Goal: Task Accomplishment & Management: Use online tool/utility

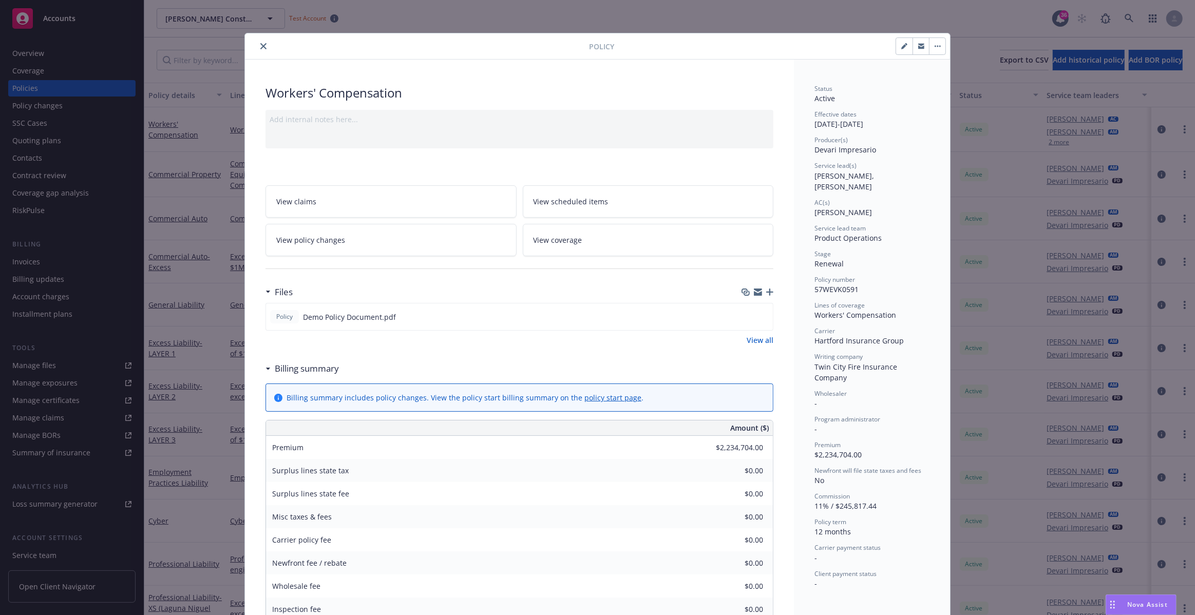
click at [262, 43] on icon "close" at bounding box center [263, 46] width 6 height 6
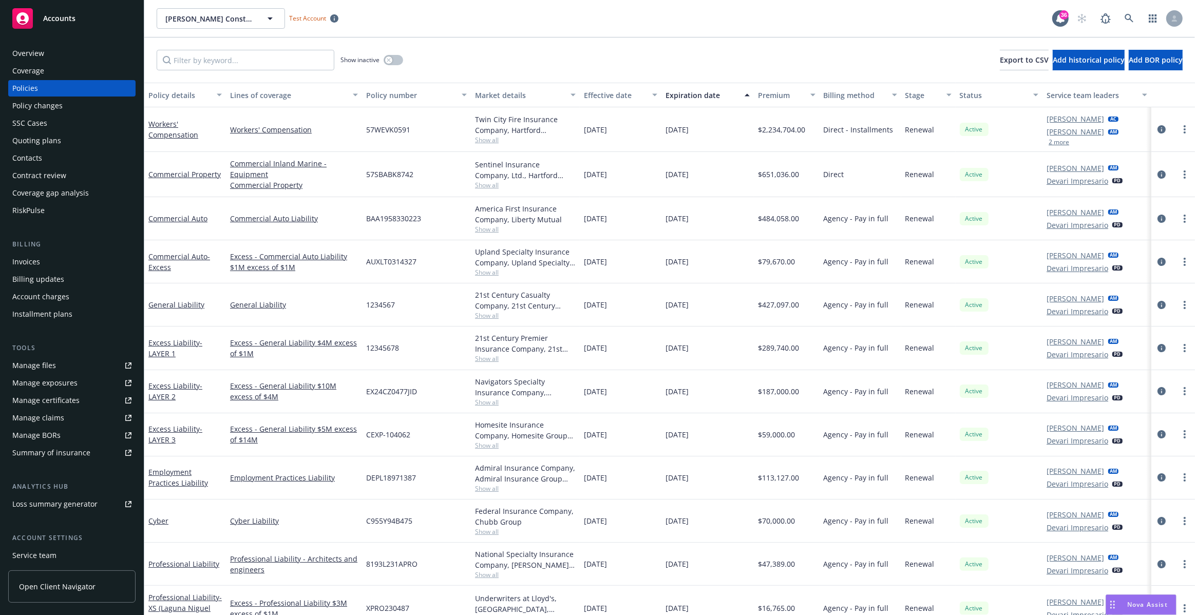
click at [62, 585] on span "Open Client Navigator" at bounding box center [57, 586] width 77 height 11
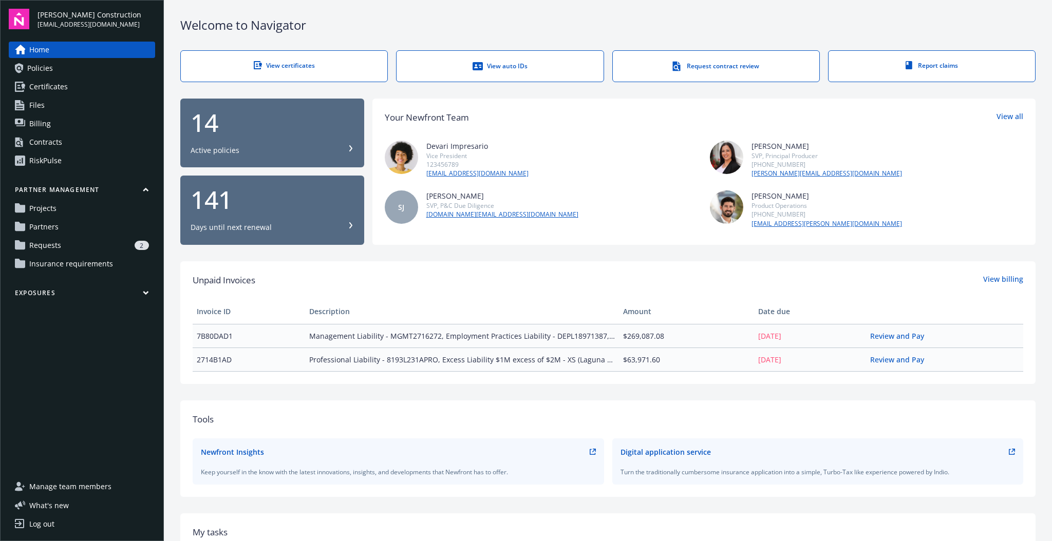
click at [104, 225] on link "Partners" at bounding box center [82, 227] width 146 height 16
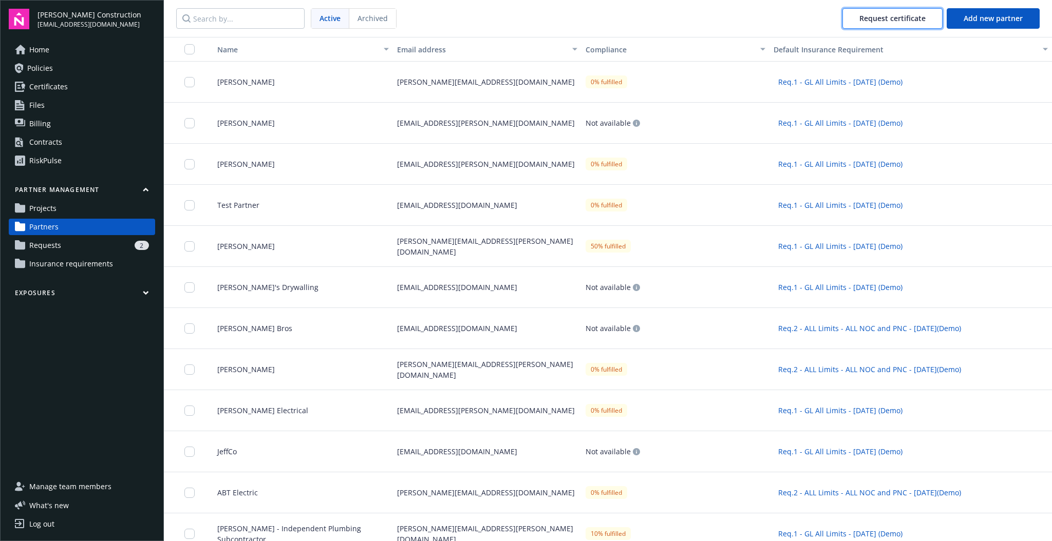
click at [861, 20] on span "Request certificate" at bounding box center [892, 18] width 66 height 10
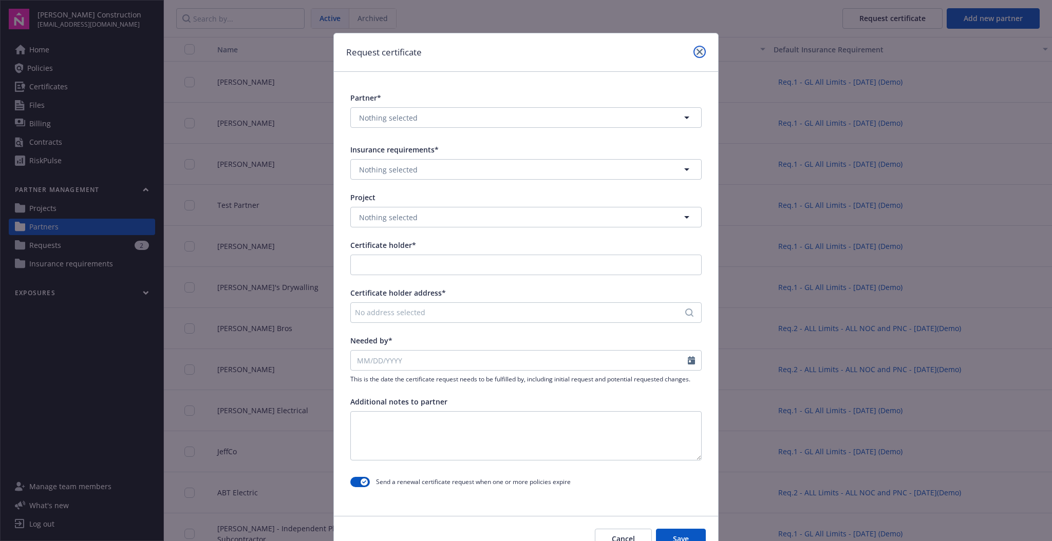
click at [700, 47] on link "close" at bounding box center [699, 52] width 12 height 12
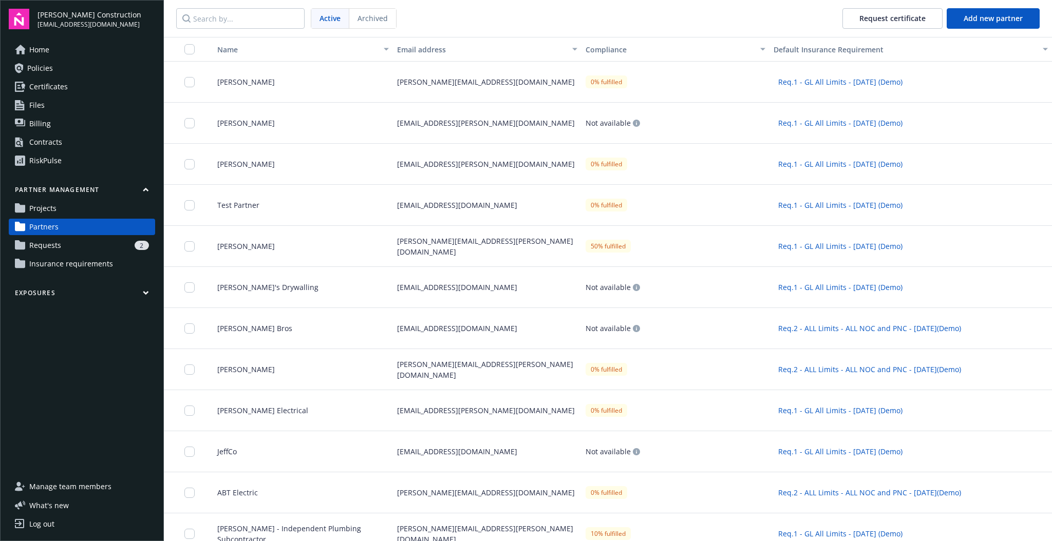
click at [86, 244] on div "2" at bounding box center [107, 245] width 84 height 9
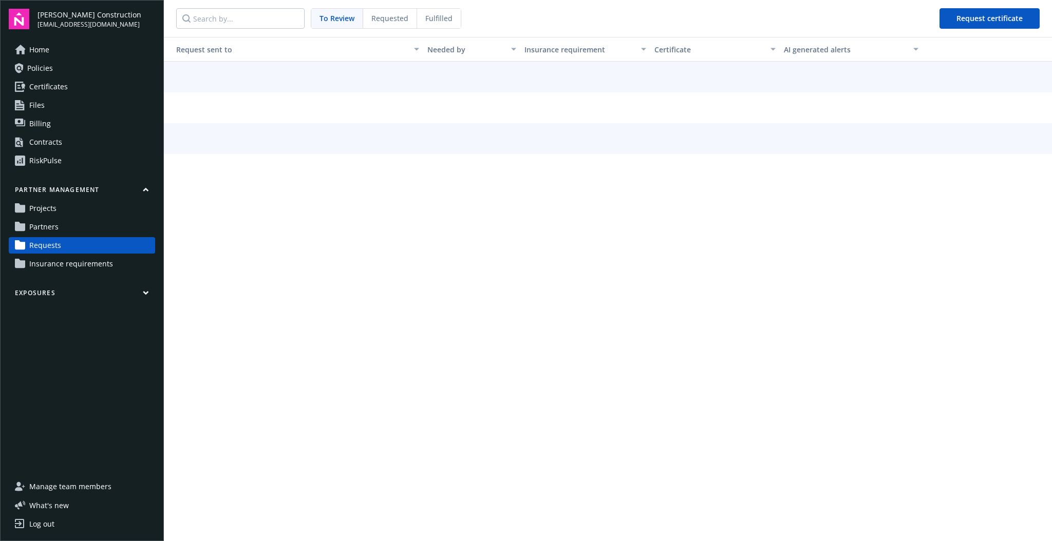
click at [84, 204] on link "Projects" at bounding box center [82, 208] width 146 height 16
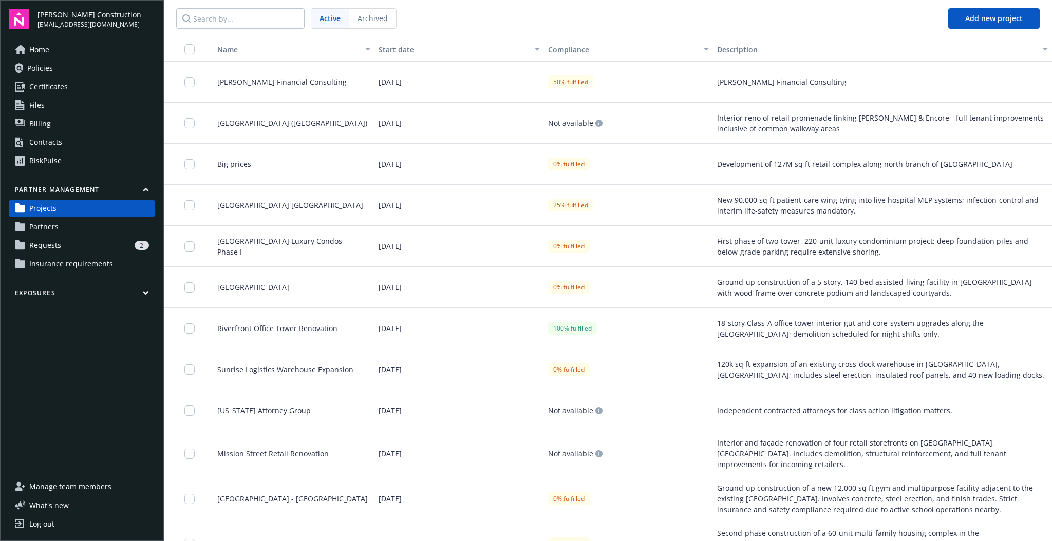
click at [982, 116] on div "Interior reno of retail promenade linking Wynn & Encore - full tenant improveme…" at bounding box center [882, 123] width 331 height 22
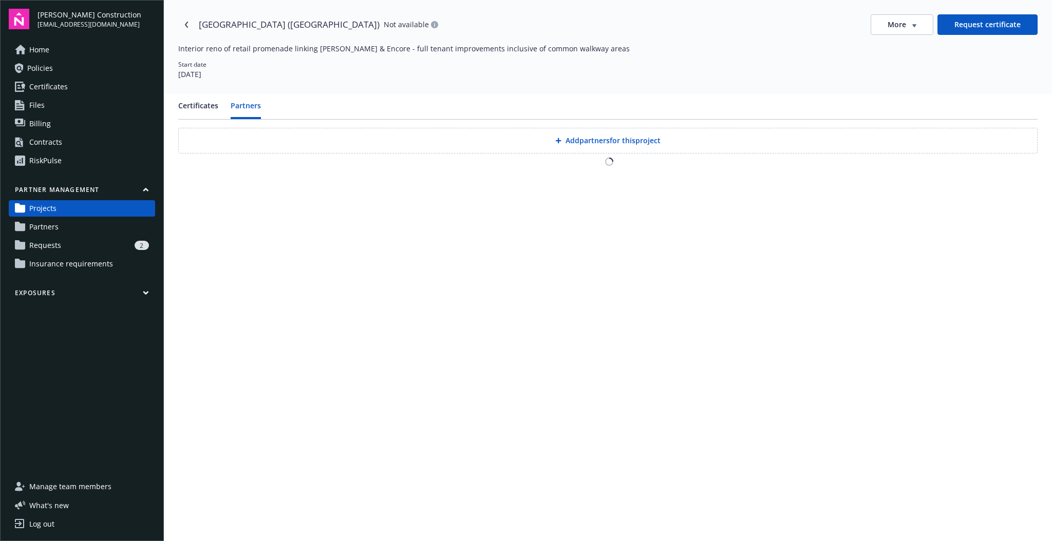
click at [252, 107] on button "Partners" at bounding box center [246, 109] width 30 height 19
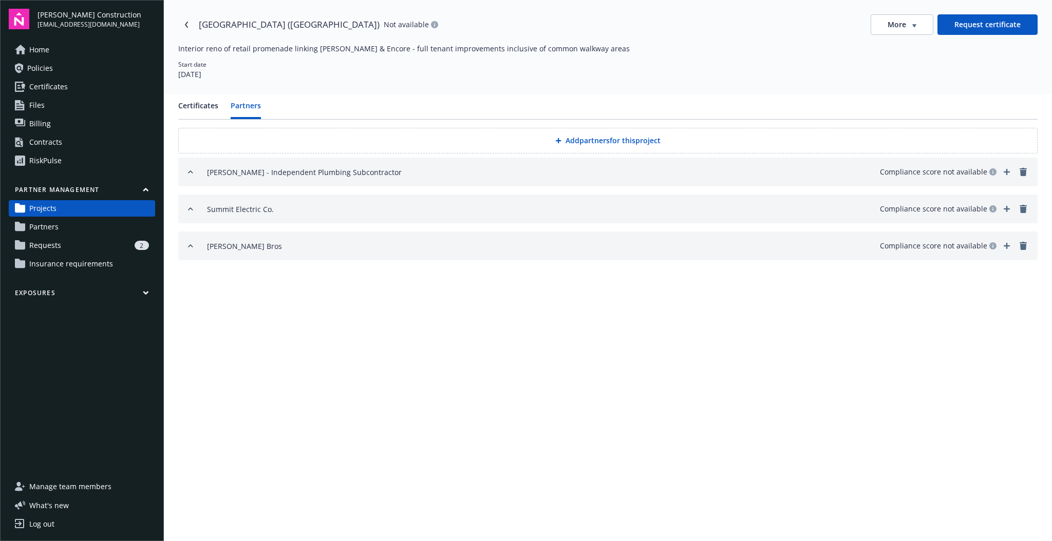
click at [1008, 172] on icon "add" at bounding box center [1006, 172] width 6 height 6
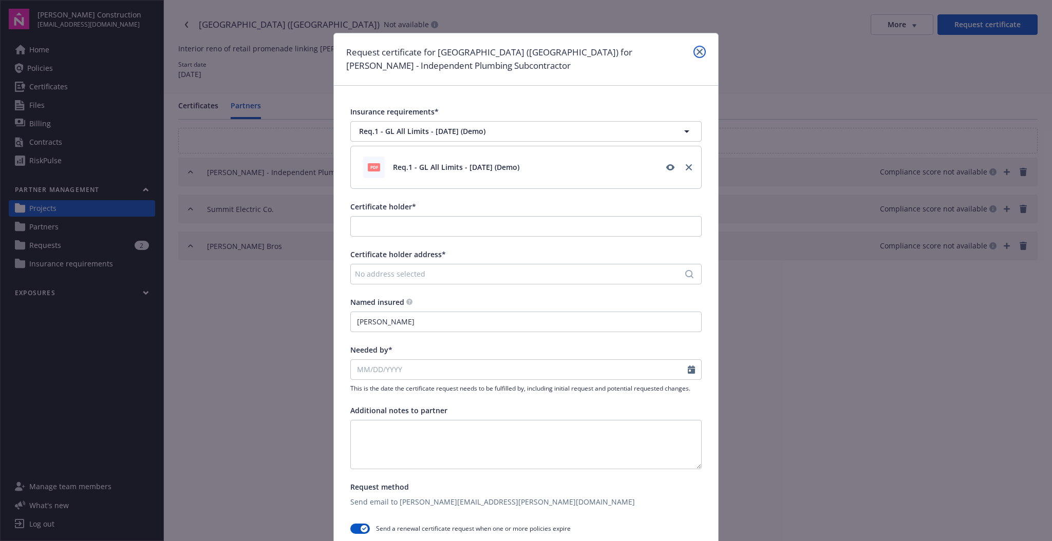
click at [696, 53] on icon "close" at bounding box center [699, 52] width 6 height 6
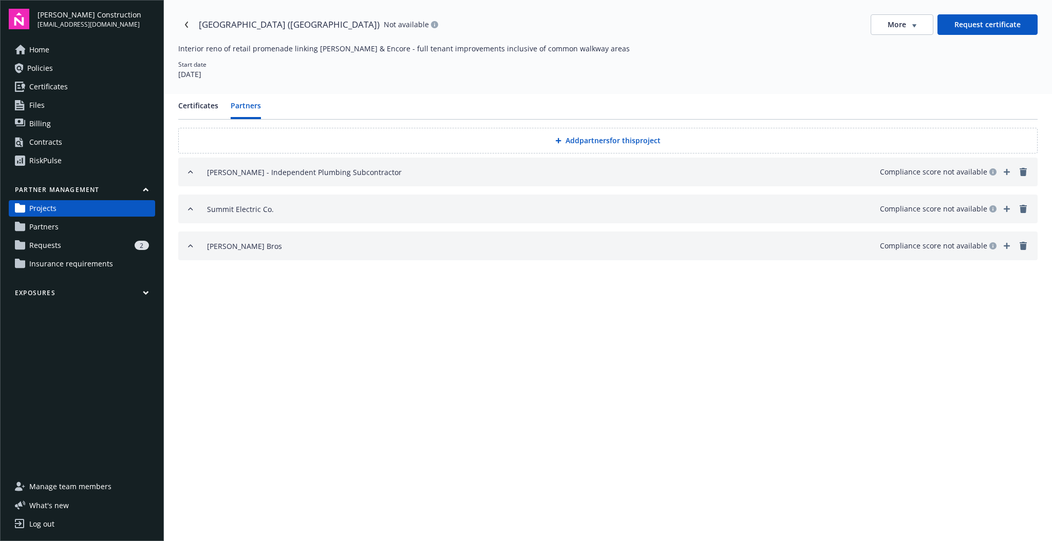
click at [75, 229] on link "Partners" at bounding box center [82, 227] width 146 height 16
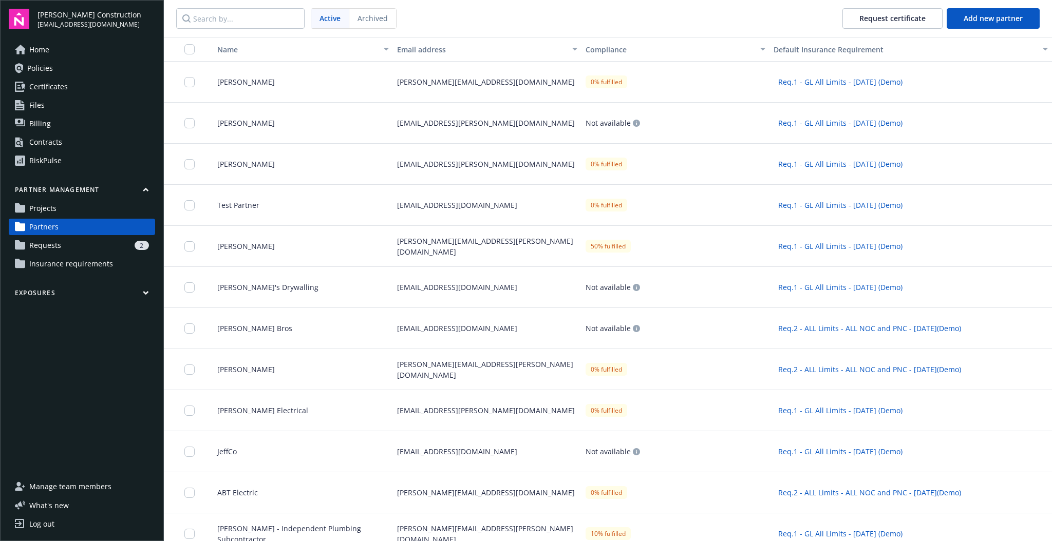
click at [79, 248] on div "2" at bounding box center [107, 245] width 84 height 9
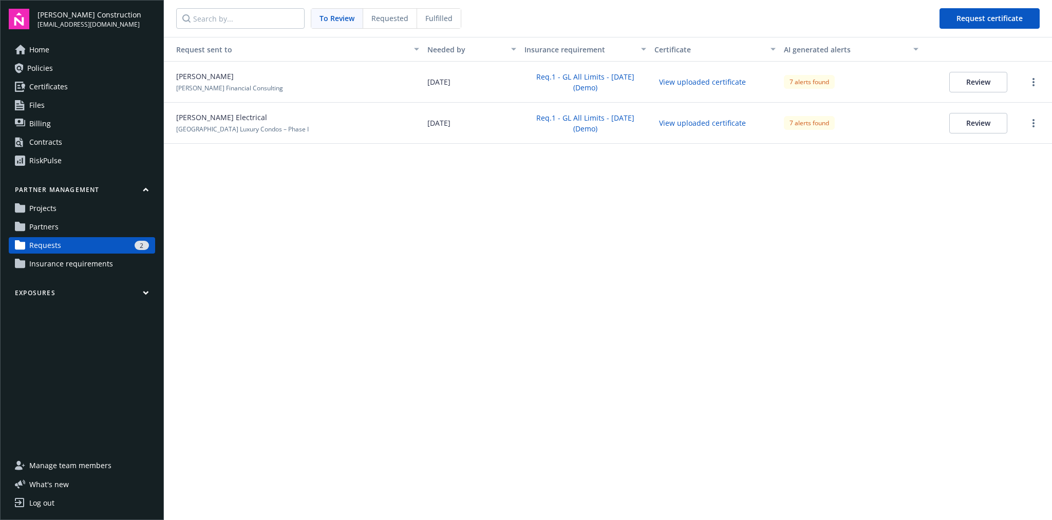
click at [92, 50] on link "Home" at bounding box center [82, 50] width 146 height 16
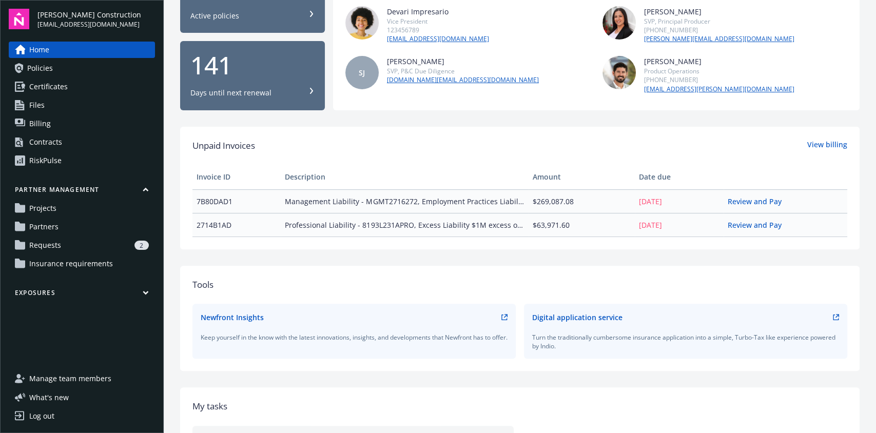
scroll to position [135, 0]
click at [86, 267] on span "Insurance requirements" at bounding box center [71, 264] width 84 height 16
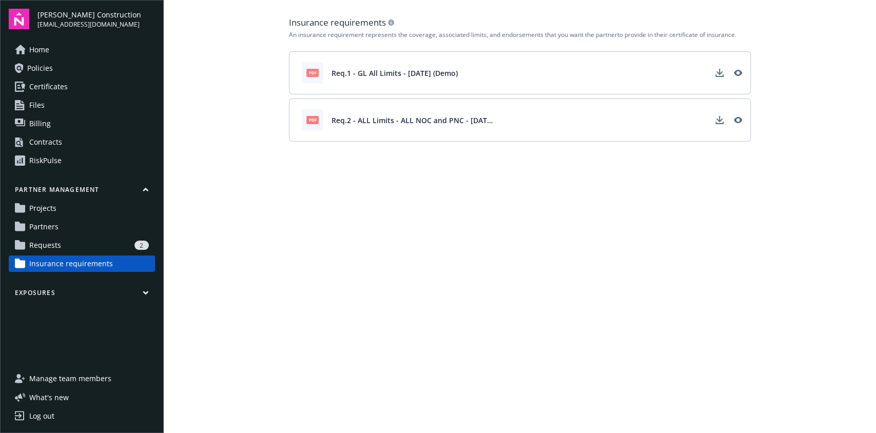
click at [80, 209] on link "Projects" at bounding box center [82, 208] width 146 height 16
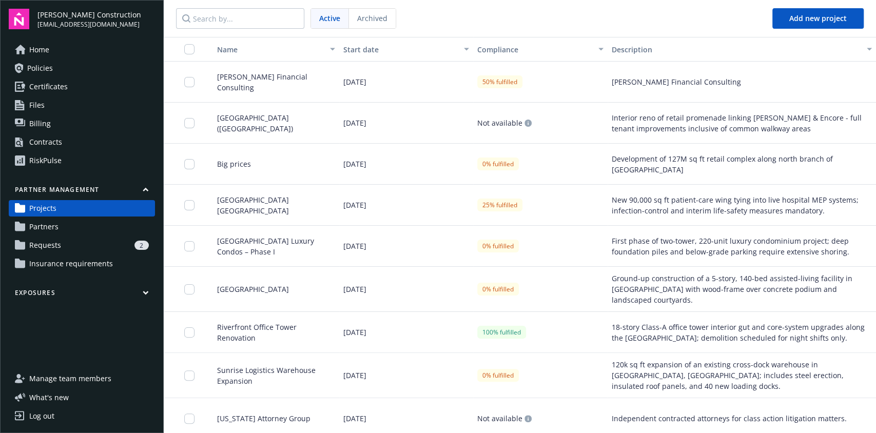
click at [79, 227] on link "Partners" at bounding box center [82, 227] width 146 height 16
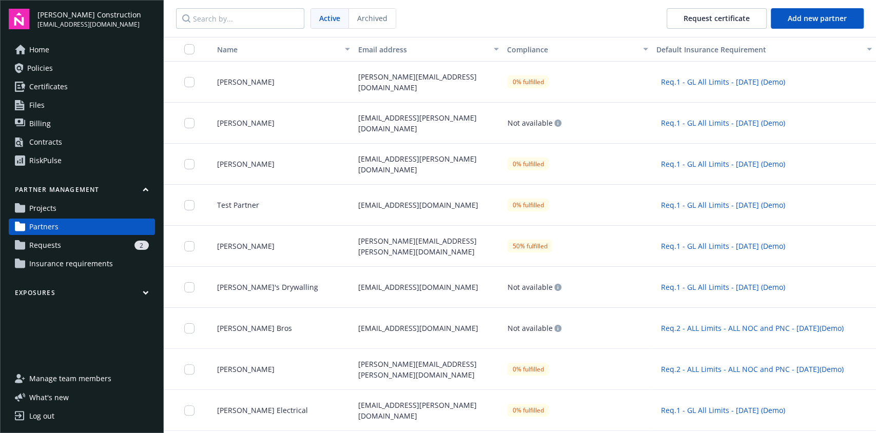
click at [90, 243] on div "2" at bounding box center [107, 245] width 84 height 9
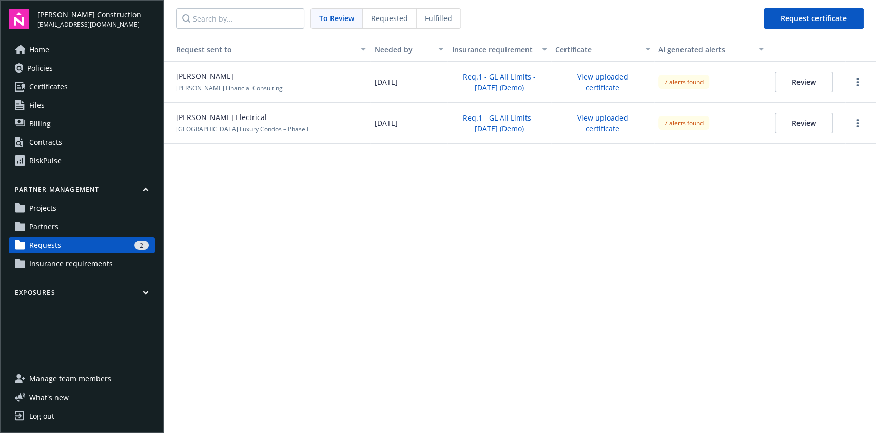
click at [803, 85] on button "Review" at bounding box center [804, 82] width 58 height 21
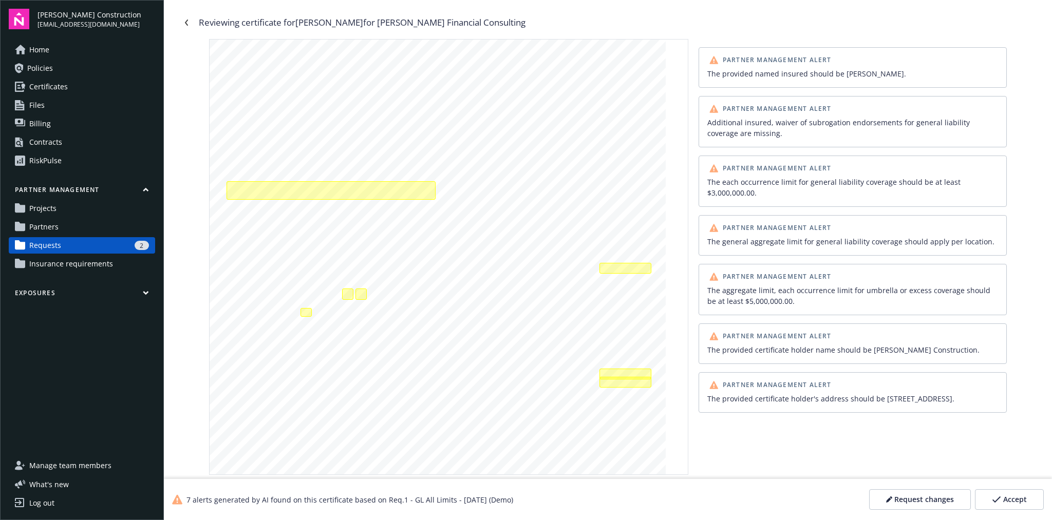
click at [765, 75] on div "The provided named insured should be Ignacio Antonelli." at bounding box center [852, 73] width 291 height 11
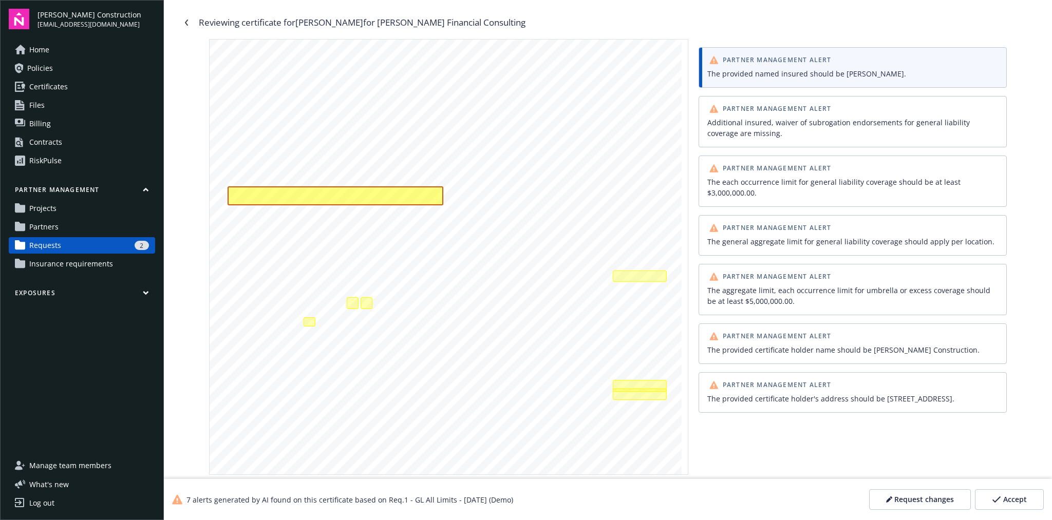
click at [756, 112] on div "Partner Management Alert" at bounding box center [770, 109] width 130 height 12
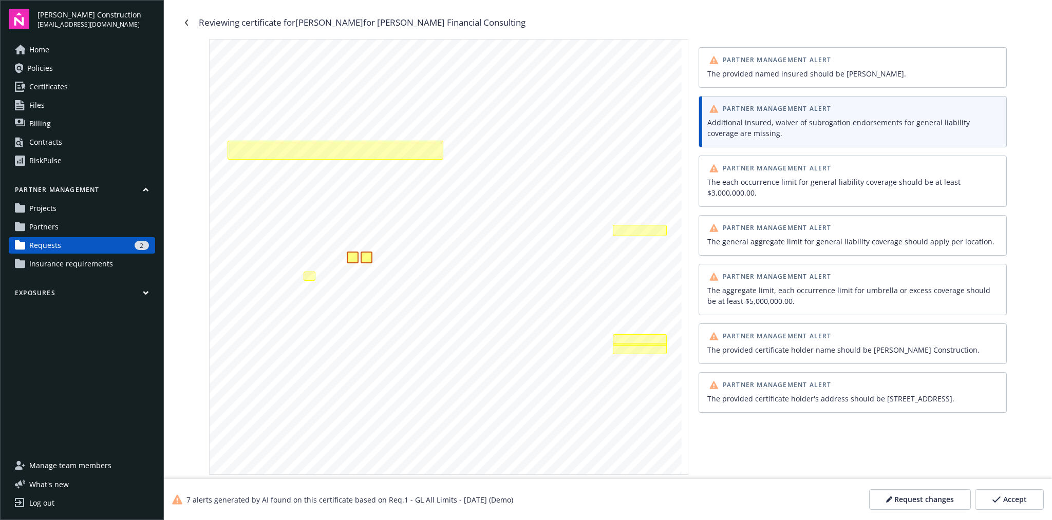
click at [756, 175] on div "The each occurrence limit for general liability coverage should be at least $3,…" at bounding box center [852, 188] width 295 height 26
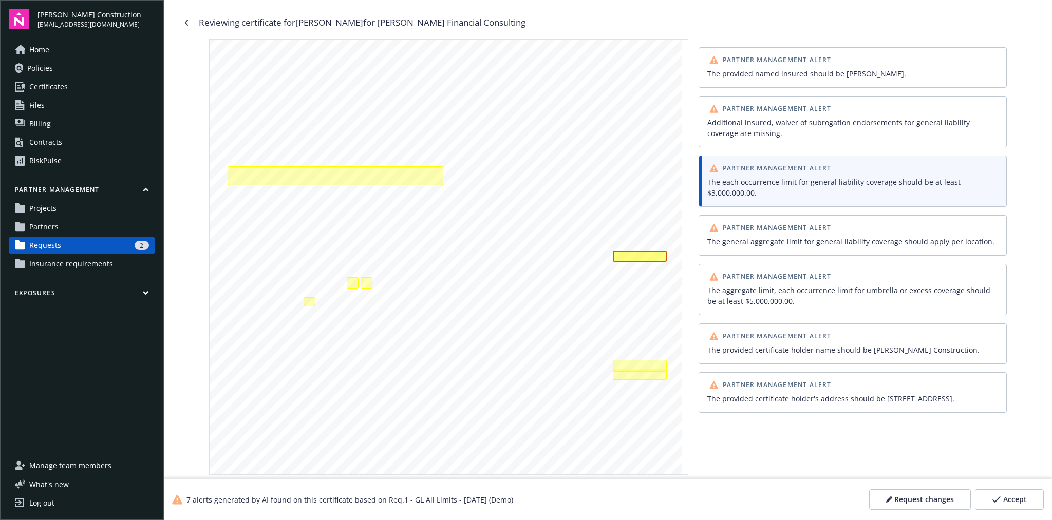
scroll to position [19, 0]
click at [918, 501] on span "Request changes" at bounding box center [924, 499] width 60 height 10
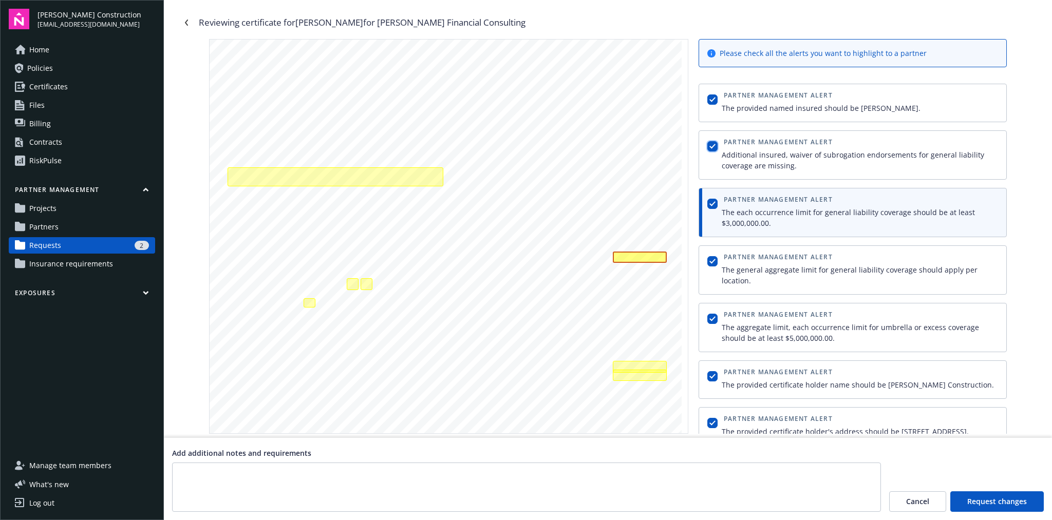
click at [707, 143] on input "checkbox" at bounding box center [712, 146] width 10 height 10
checkbox input "false"
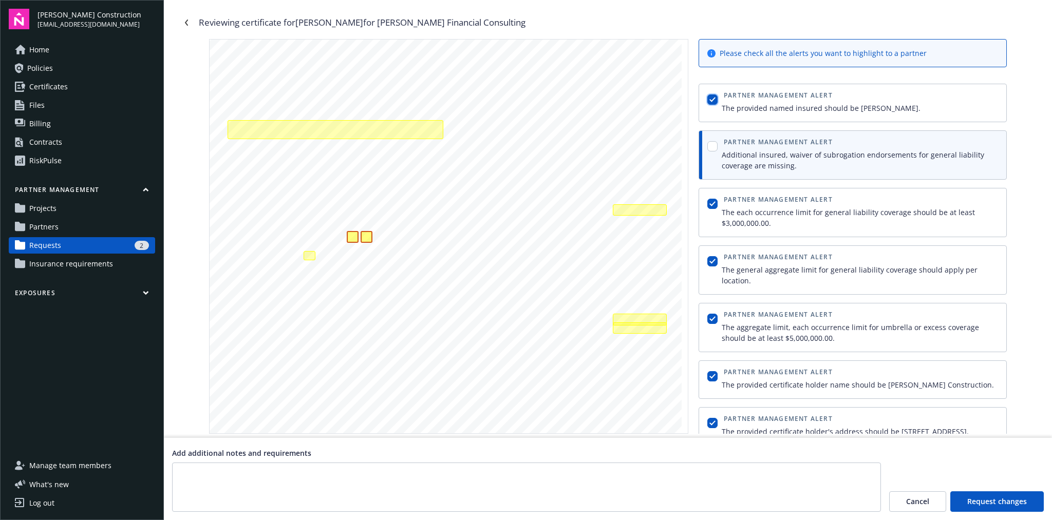
click at [707, 100] on input "checkbox" at bounding box center [712, 99] width 10 height 10
checkbox input "false"
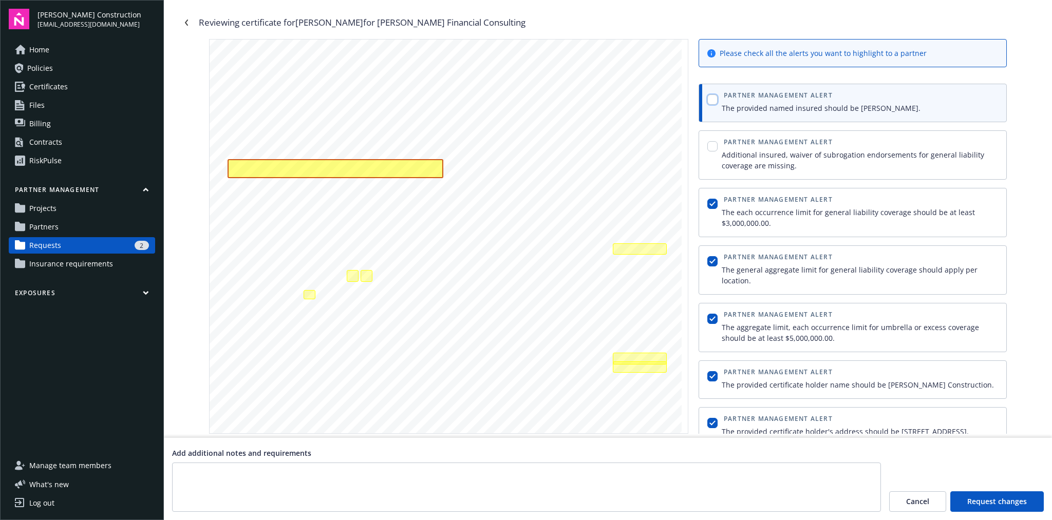
scroll to position [0, 0]
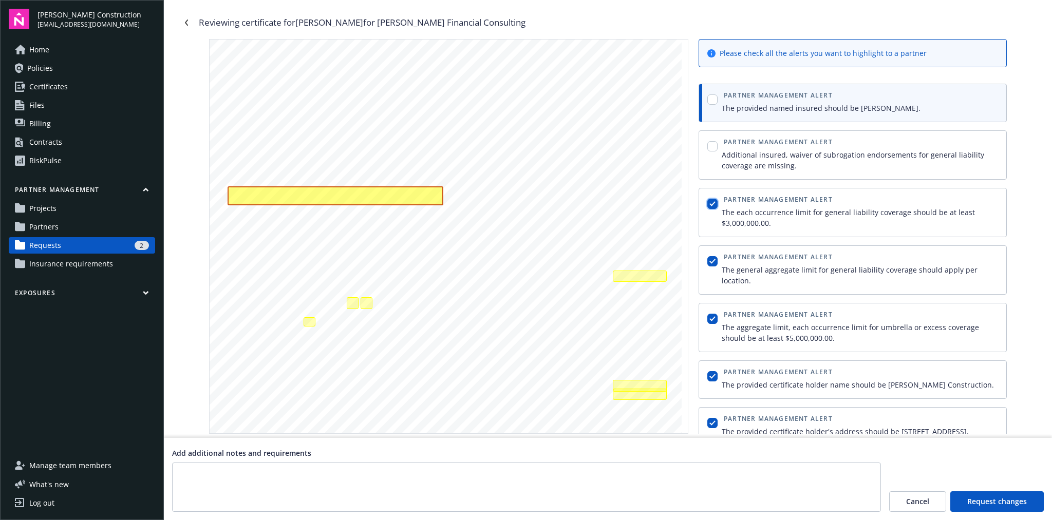
click at [713, 205] on input "checkbox" at bounding box center [712, 204] width 10 height 10
checkbox input "false"
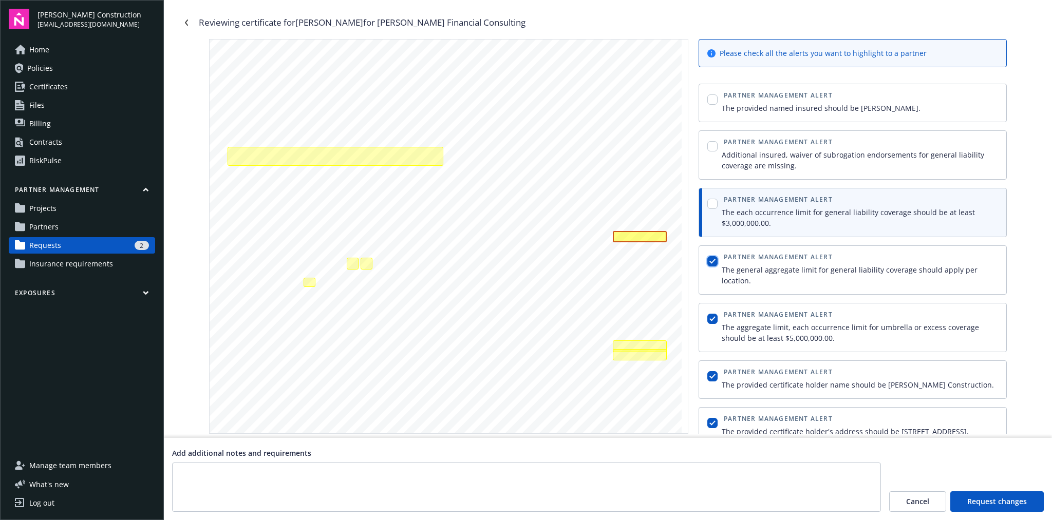
click at [709, 263] on input "checkbox" at bounding box center [712, 261] width 10 height 10
checkbox input "false"
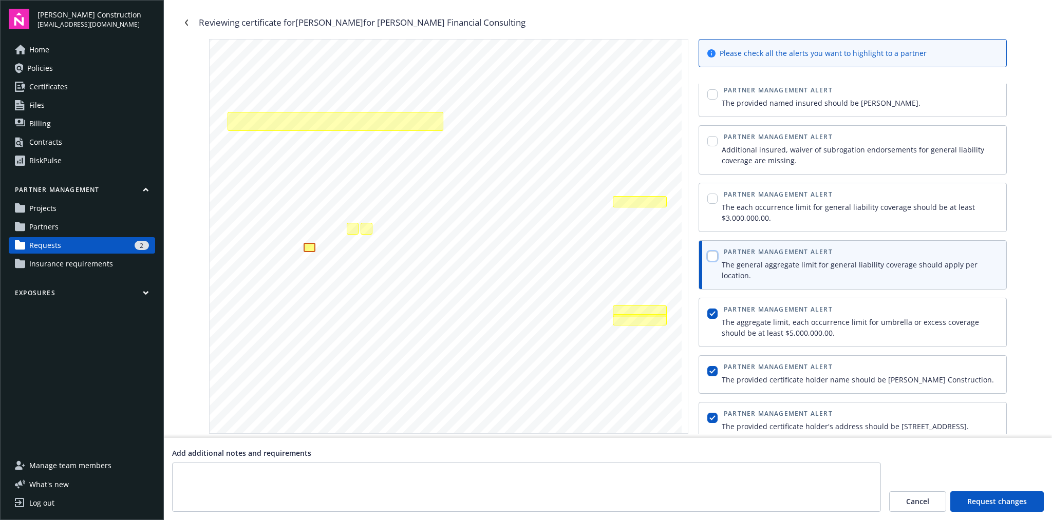
scroll to position [85, 0]
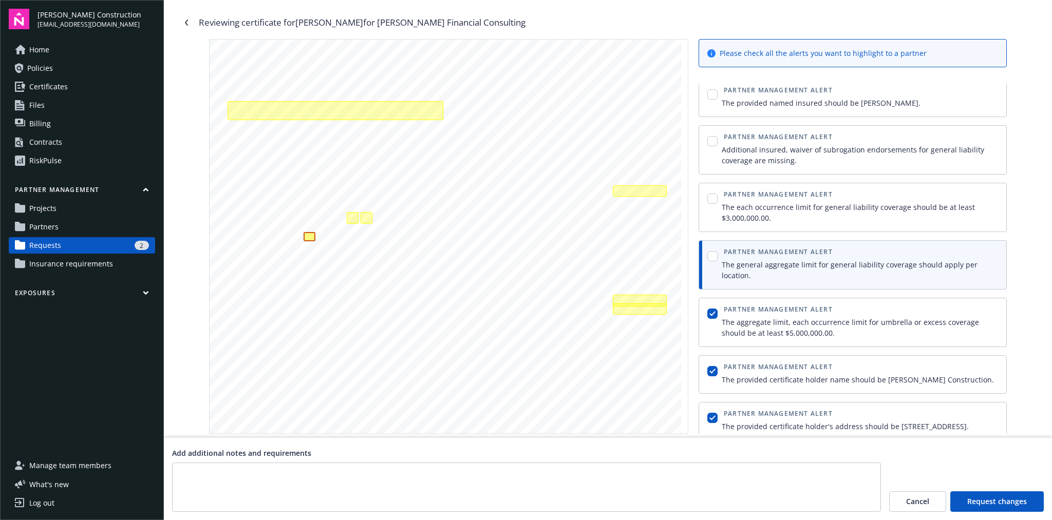
click at [72, 216] on link "Projects" at bounding box center [82, 208] width 146 height 16
